Goal: Check status: Check status

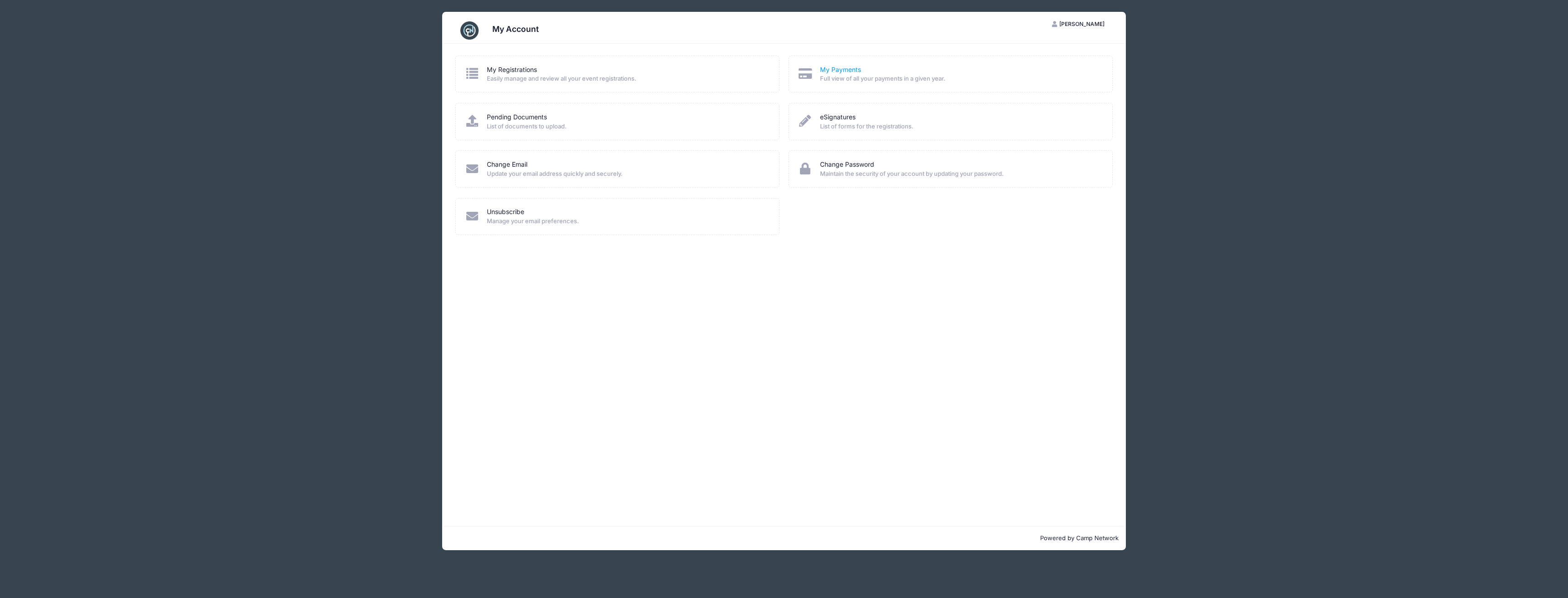
click at [835, 71] on link "My Payments" at bounding box center [840, 69] width 41 height 10
click at [486, 100] on link "2025" at bounding box center [487, 99] width 15 height 7
select select "10"
click at [504, 71] on link "My Registrations" at bounding box center [512, 69] width 50 height 10
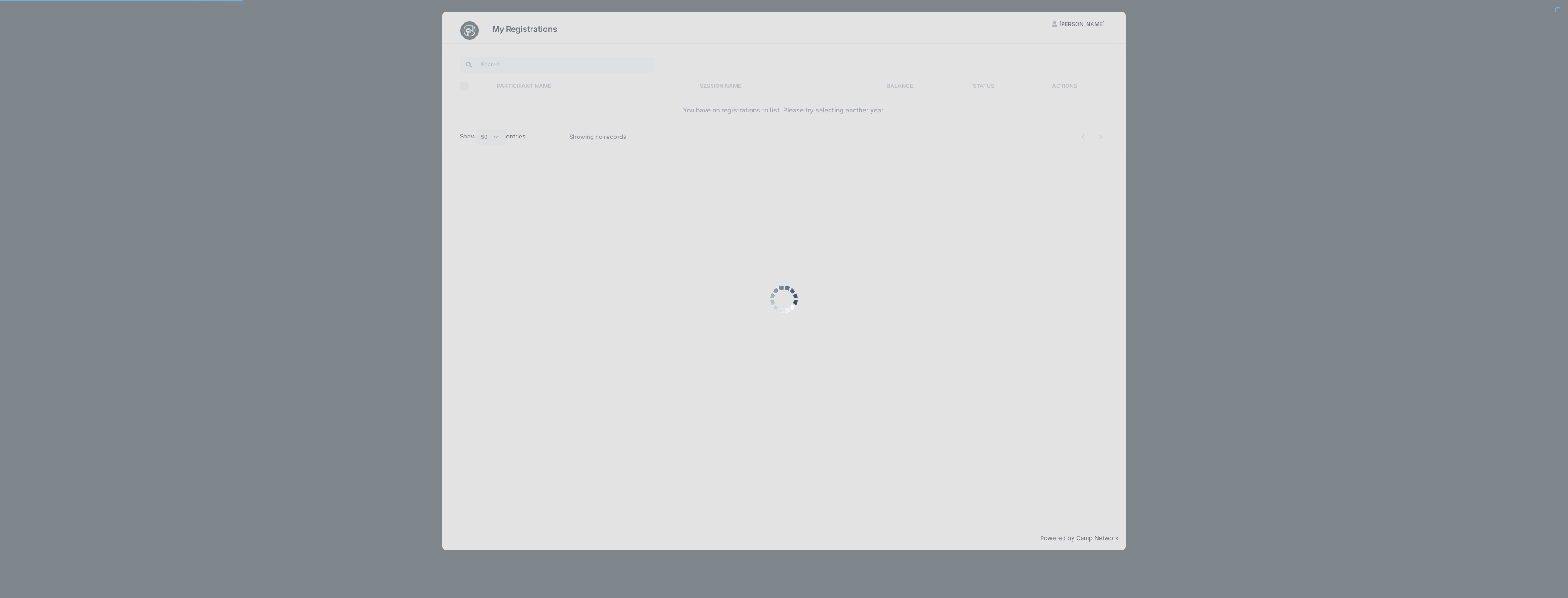
select select "50"
